Goal: Task Accomplishment & Management: Complete application form

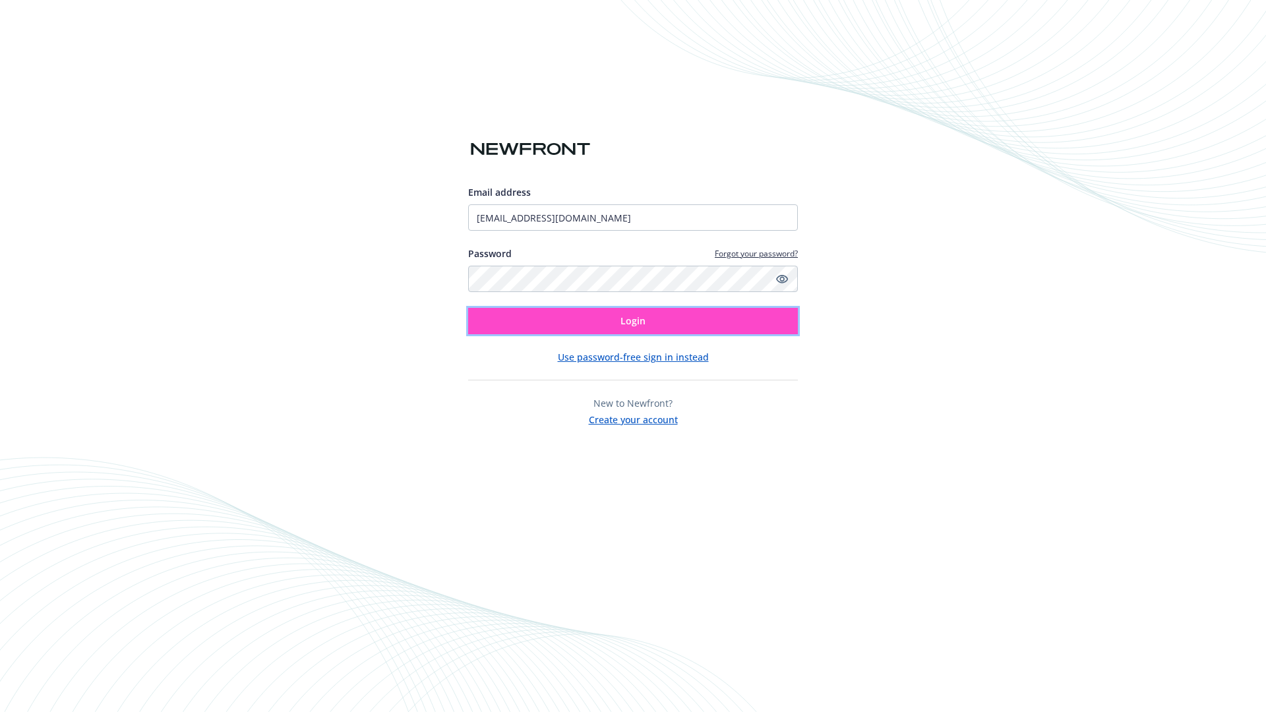
click at [633, 321] on span "Login" at bounding box center [633, 321] width 25 height 13
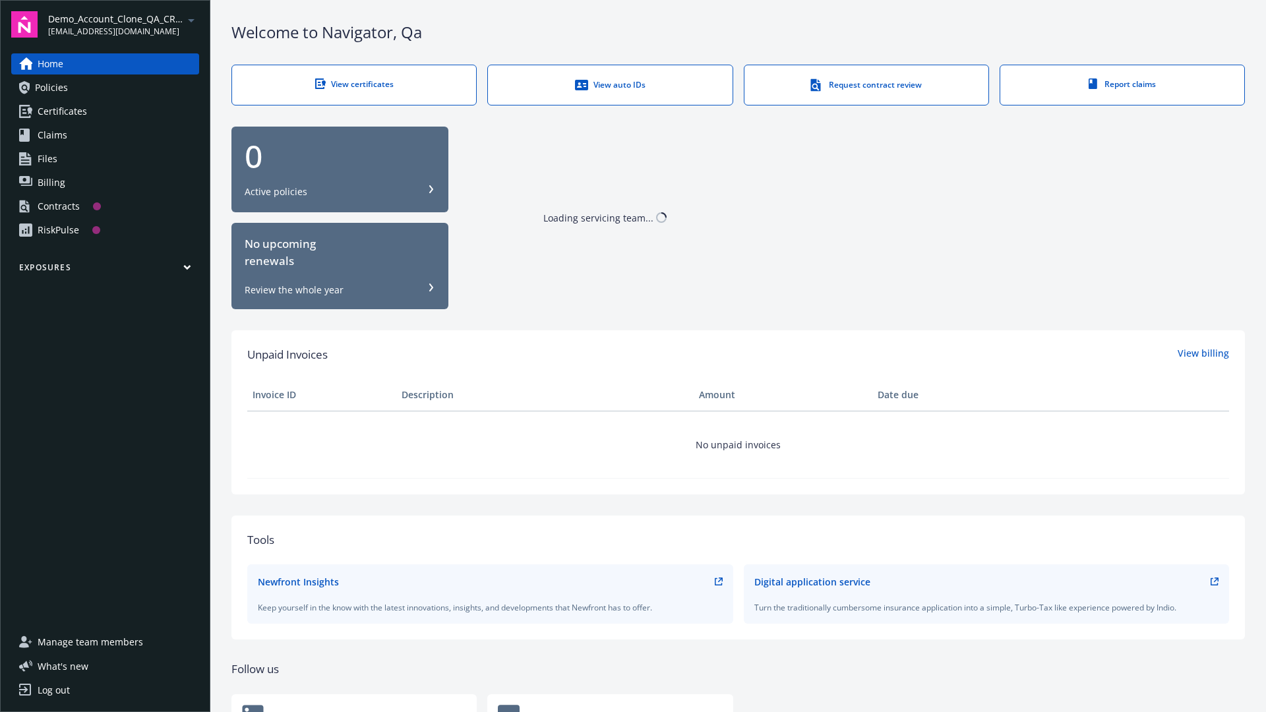
click at [123, 24] on span "Demo_Account_Clone_QA_CR_Tests_Prospect" at bounding box center [115, 19] width 135 height 14
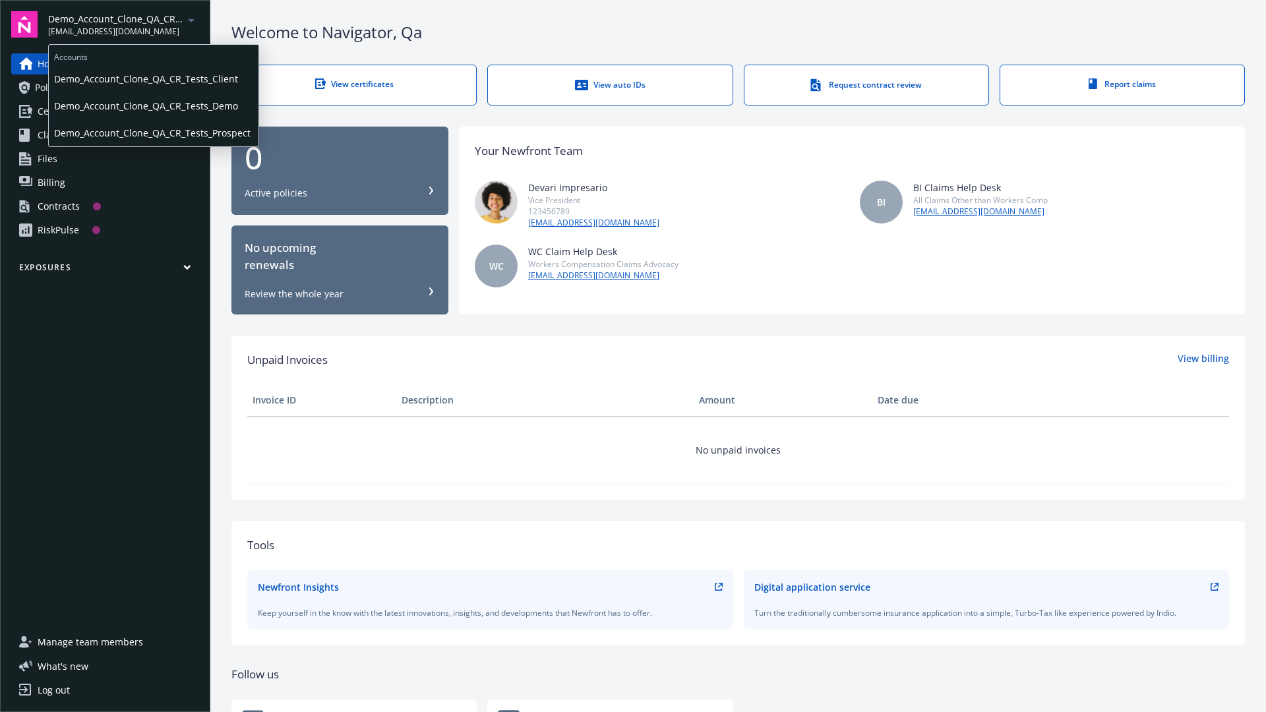
click at [152, 78] on span "Demo_Account_Clone_QA_CR_Tests_Client" at bounding box center [153, 78] width 199 height 27
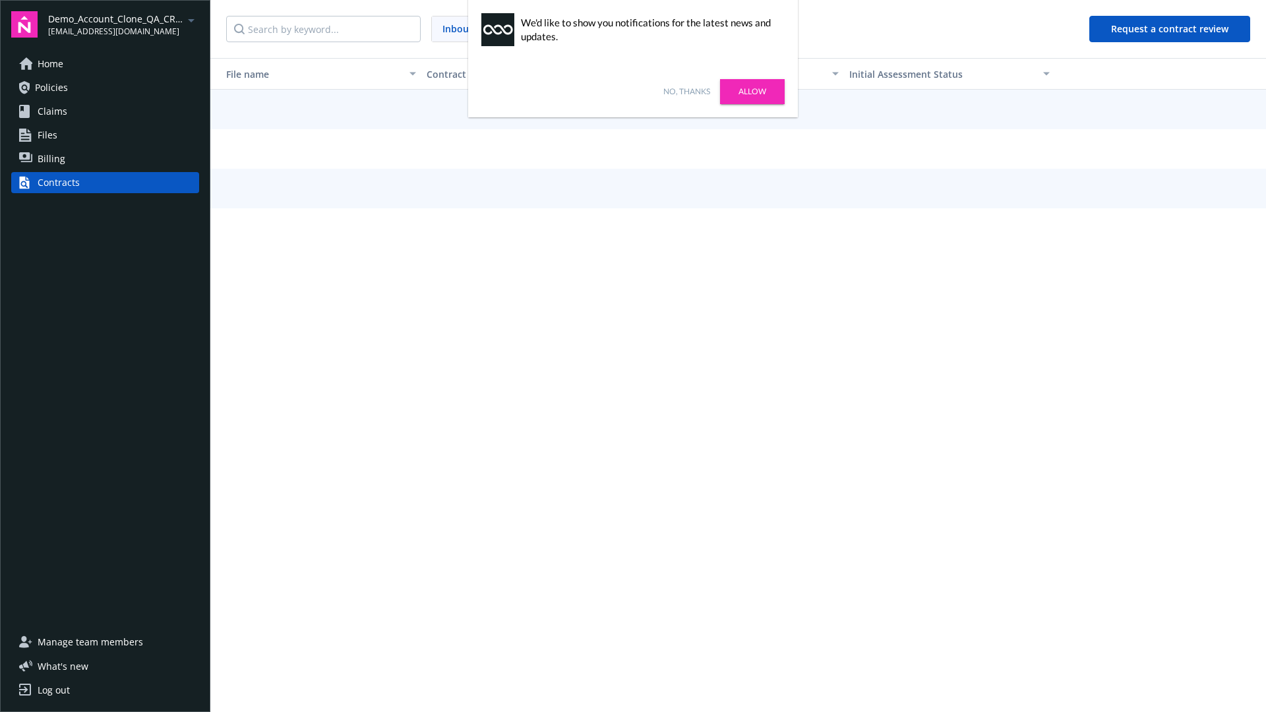
click at [687, 92] on link "No, thanks" at bounding box center [687, 92] width 47 height 12
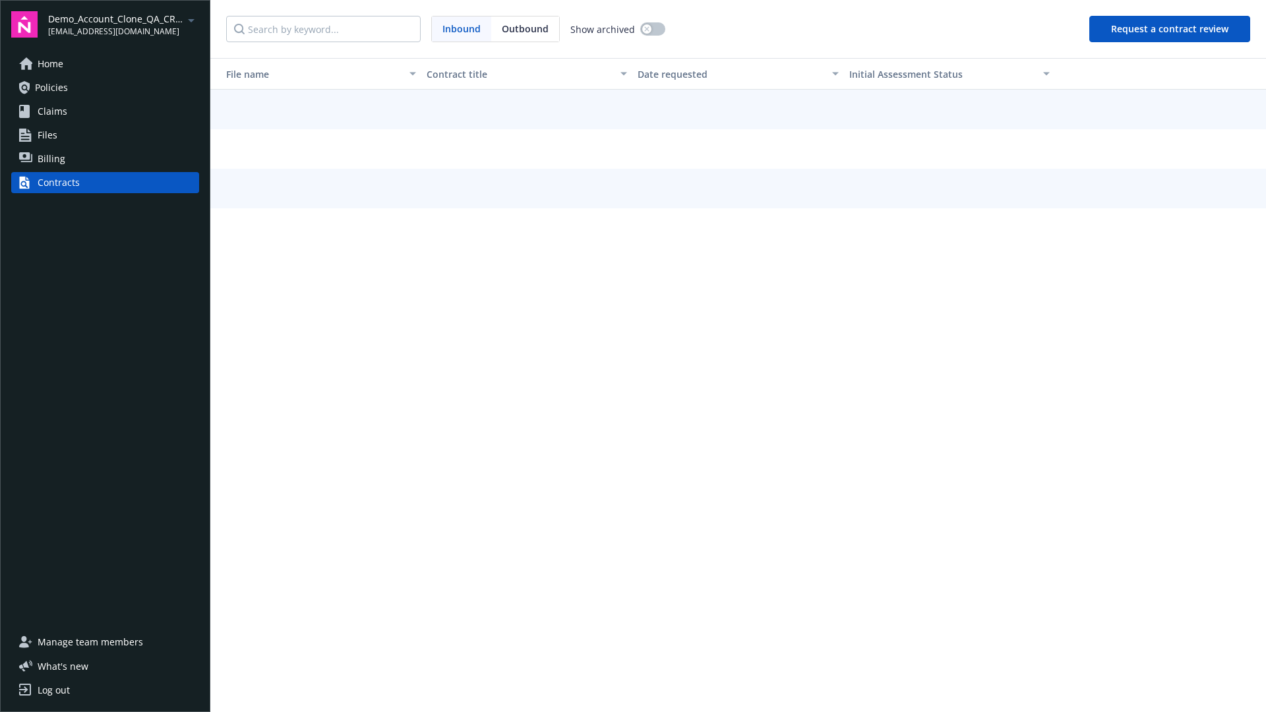
click at [1171, 29] on button "Request a contract review" at bounding box center [1170, 29] width 161 height 26
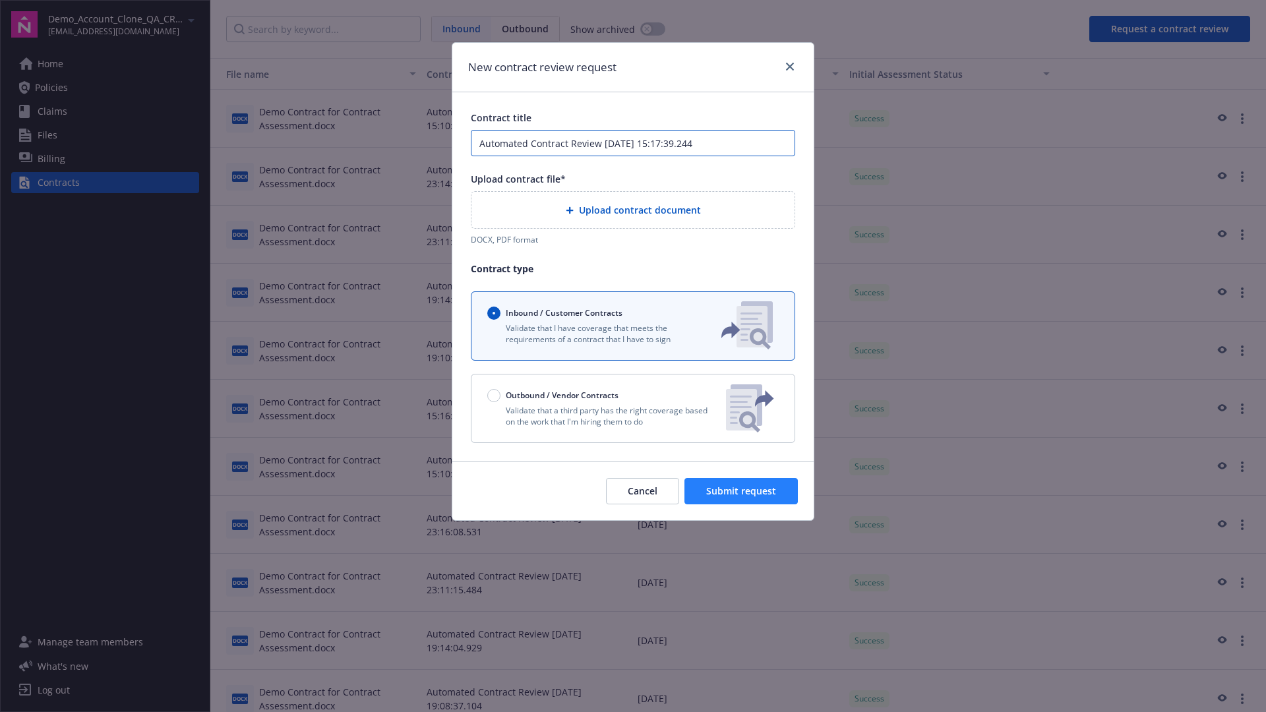
type input "Automated Contract Review 09-29-2025 15:17:39.244"
click at [742, 485] on span "Submit request" at bounding box center [741, 491] width 70 height 13
